Goal: Navigation & Orientation: Find specific page/section

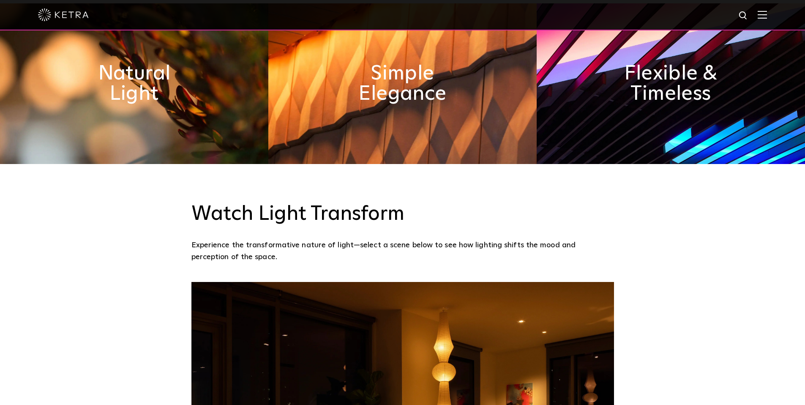
scroll to position [476, 0]
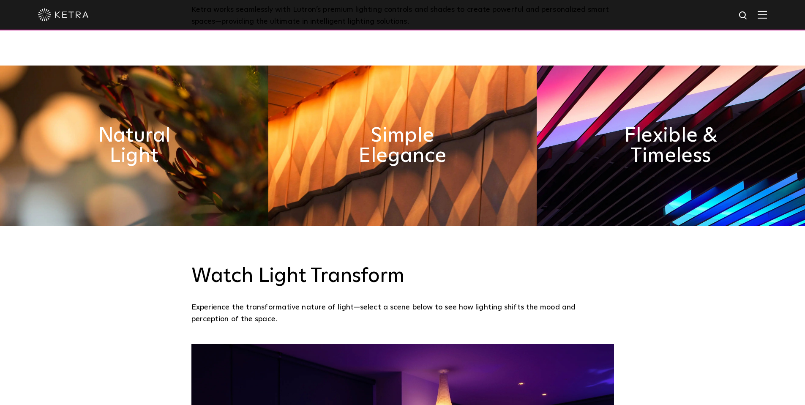
click at [775, 13] on div at bounding box center [402, 15] width 805 height 30
click at [767, 13] on img at bounding box center [761, 15] width 9 height 8
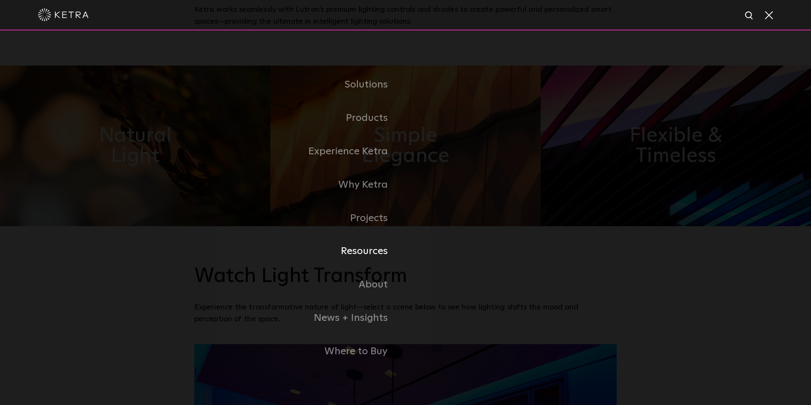
click at [359, 248] on link "Resources" at bounding box center [299, 250] width 211 height 33
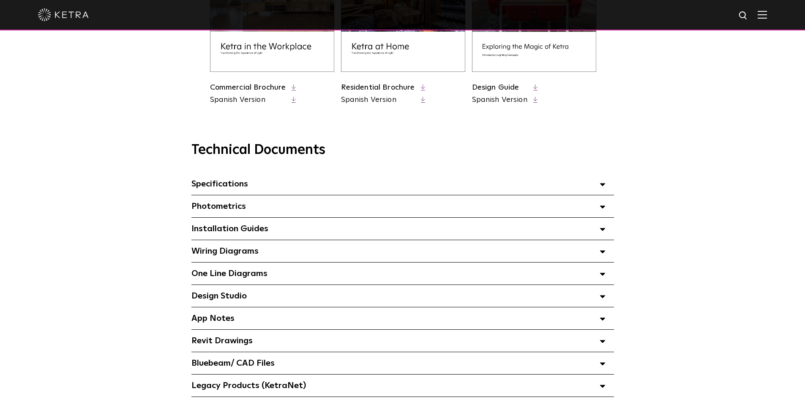
scroll to position [486, 0]
